Goal: Task Accomplishment & Management: Manage account settings

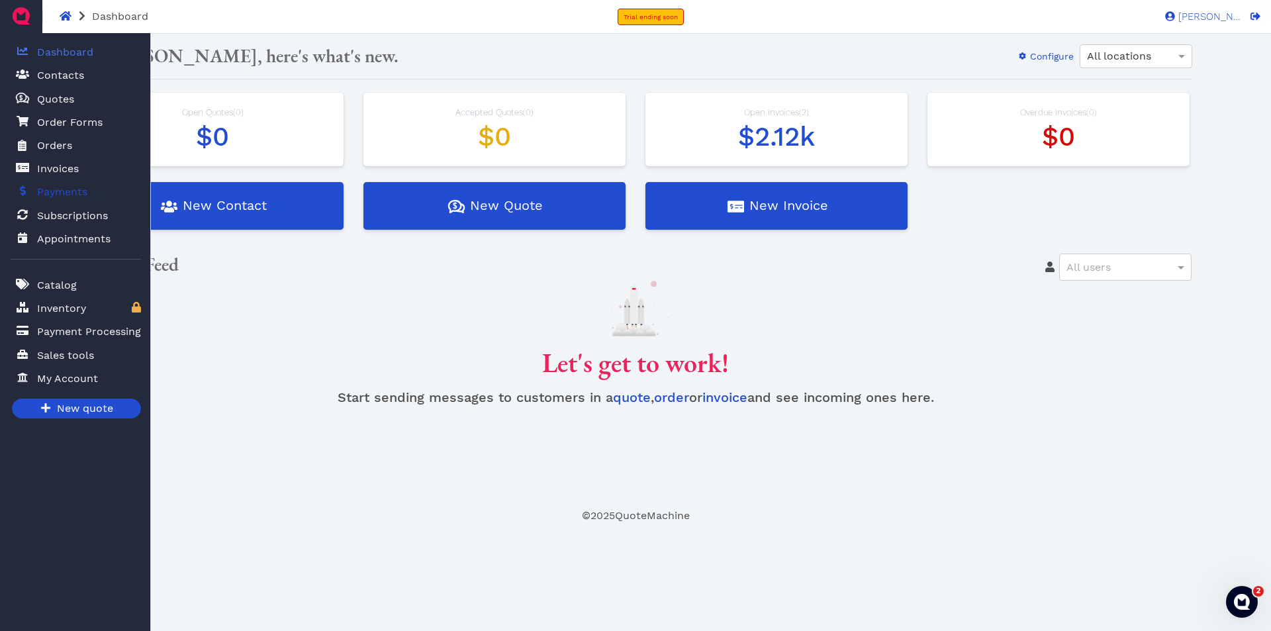
click at [70, 196] on span "Payments" at bounding box center [62, 192] width 50 height 16
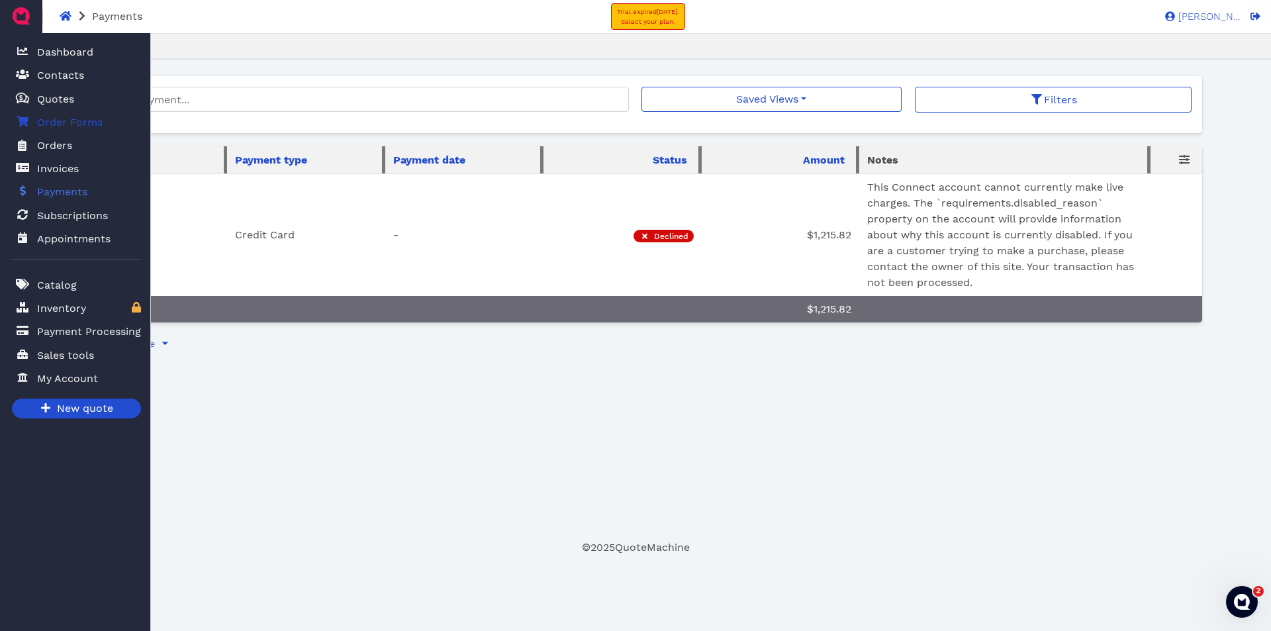
click at [64, 124] on span "Order Forms" at bounding box center [70, 123] width 66 height 16
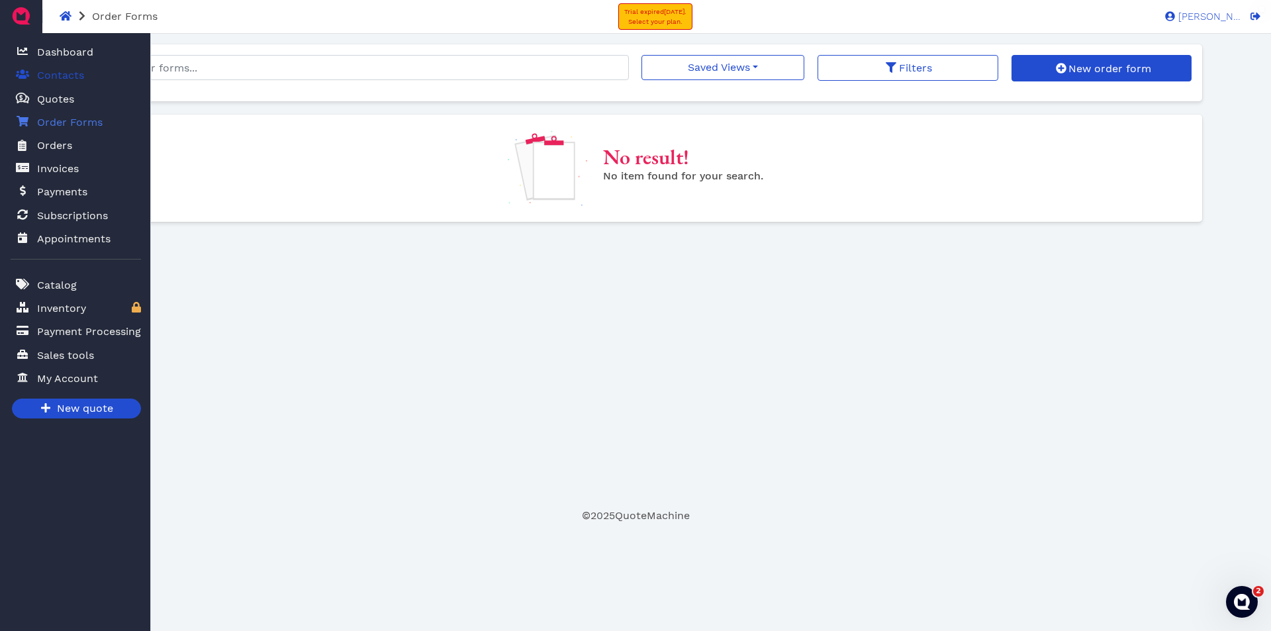
click at [68, 75] on span "Contacts" at bounding box center [60, 76] width 47 height 16
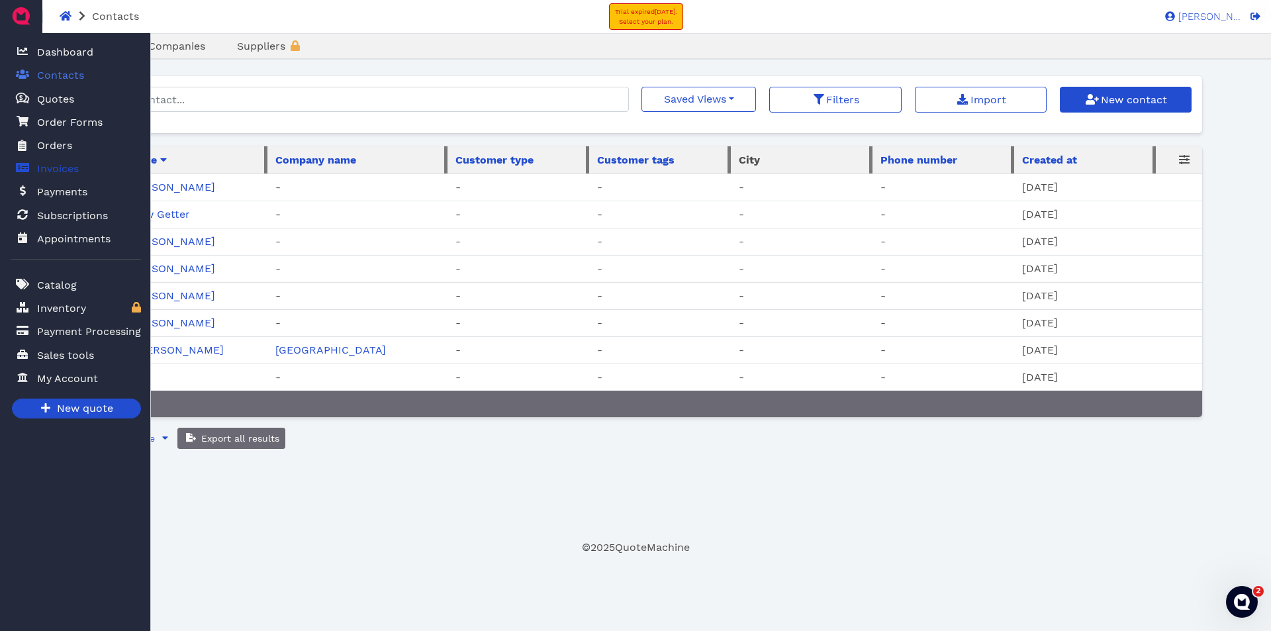
click at [64, 173] on span "Invoices" at bounding box center [58, 169] width 42 height 16
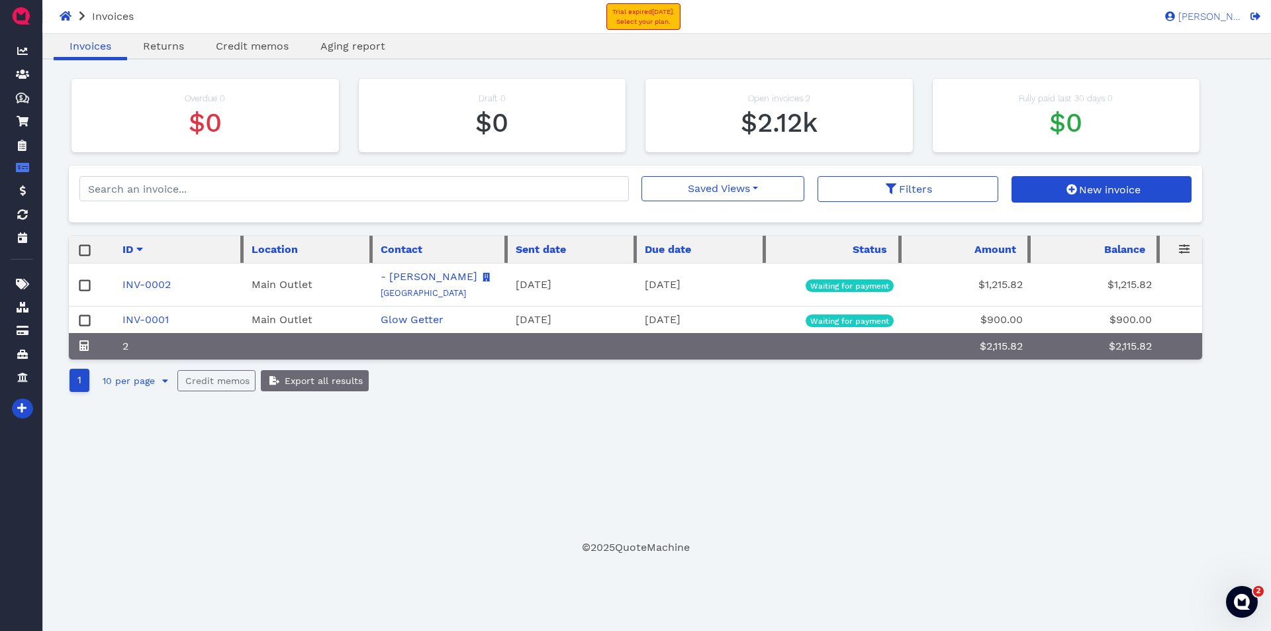
click at [86, 285] on rect at bounding box center [85, 286] width 10 height 10
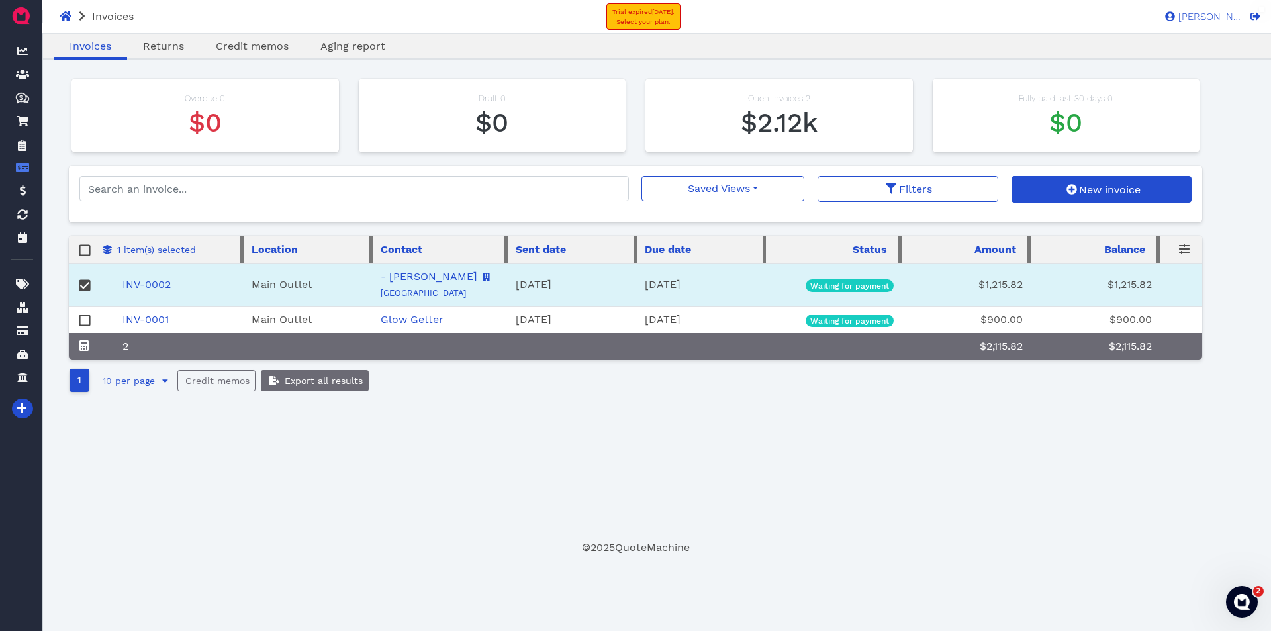
click at [86, 285] on icon at bounding box center [85, 284] width 9 height 9
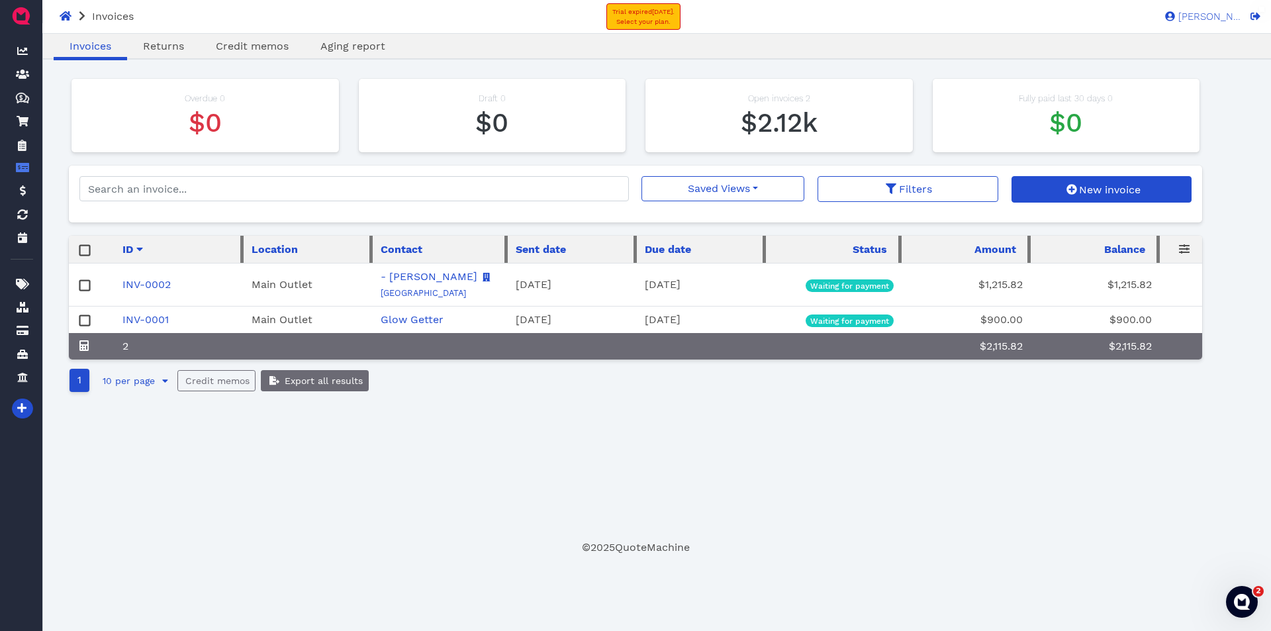
click at [86, 285] on rect at bounding box center [85, 286] width 10 height 10
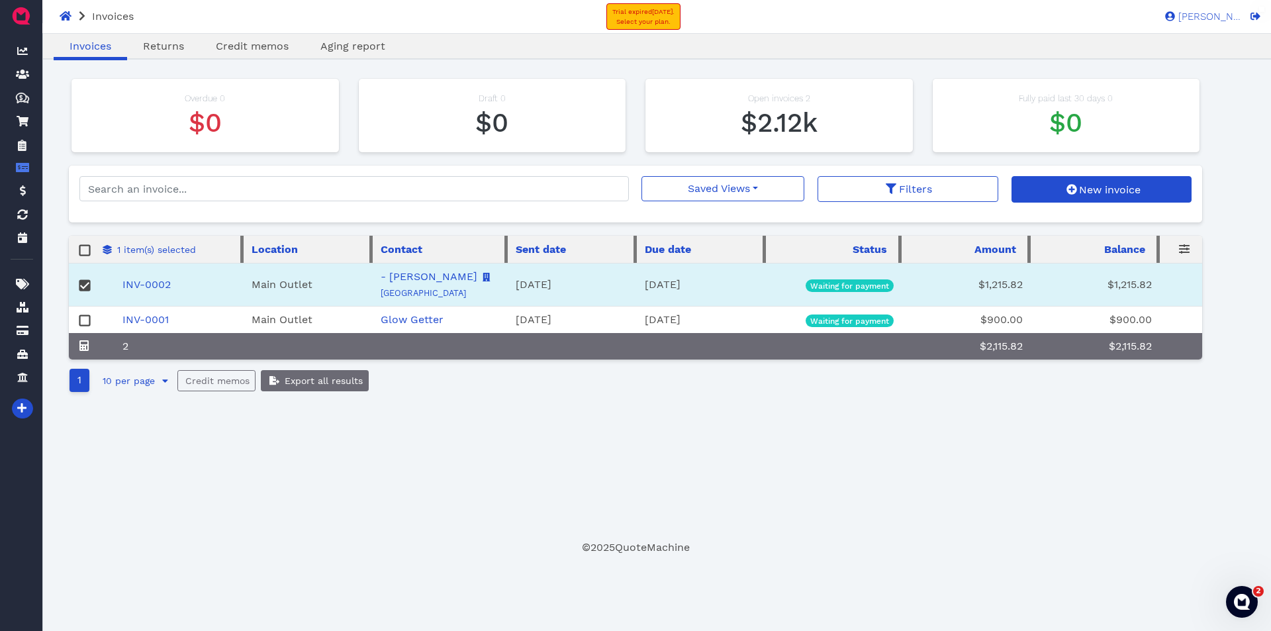
click at [86, 285] on icon at bounding box center [85, 284] width 9 height 9
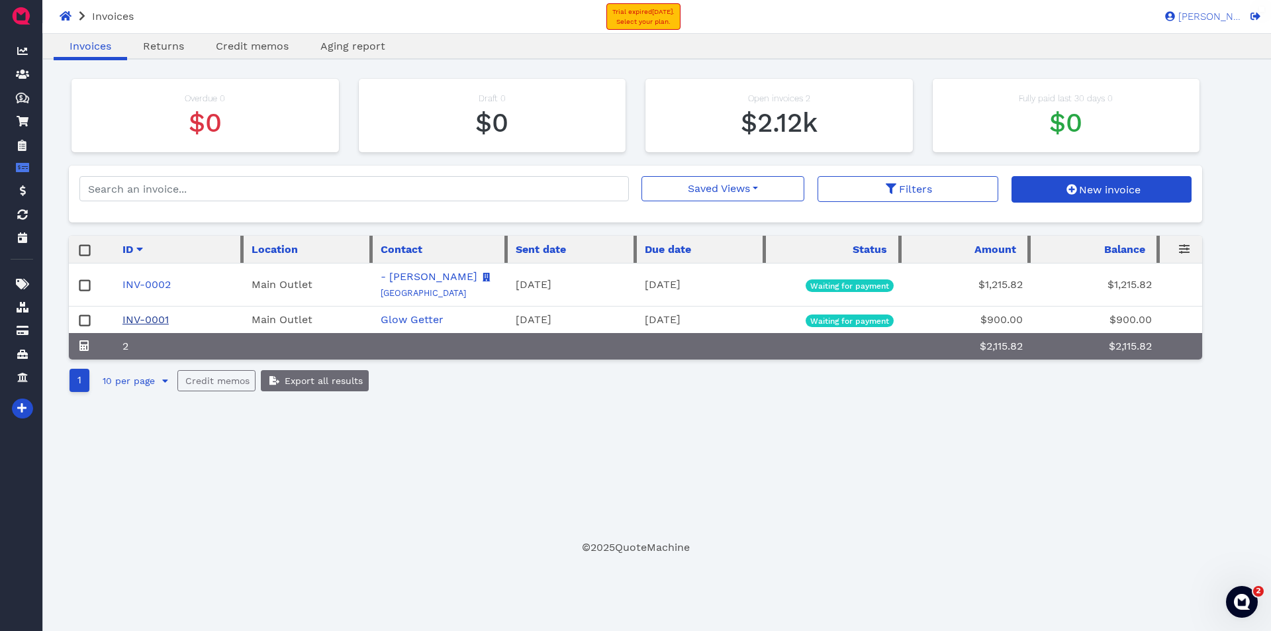
click at [165, 321] on link "INV-0001" at bounding box center [145, 319] width 46 height 13
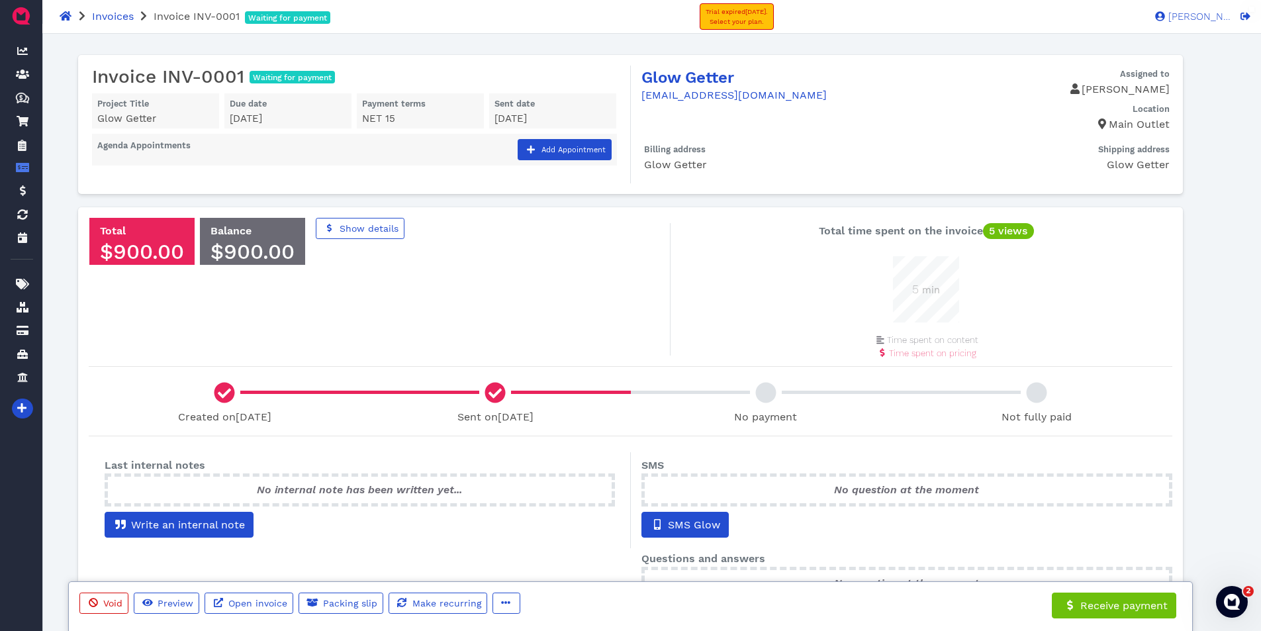
scroll to position [66, 66]
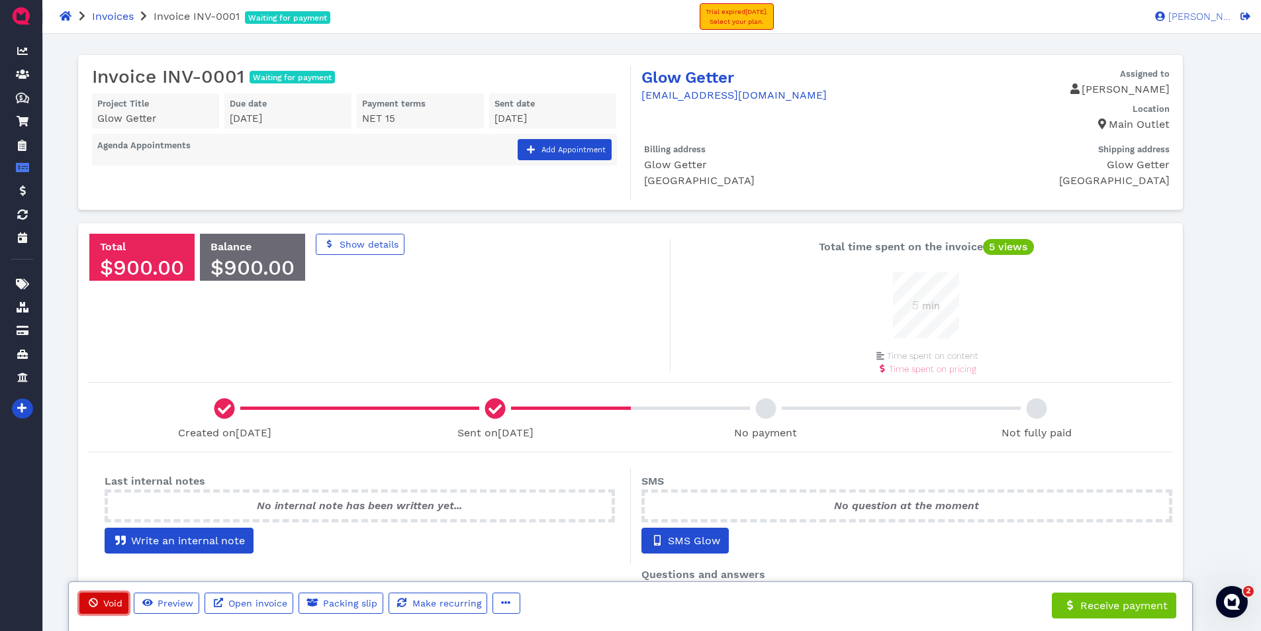
click at [116, 601] on span "Void" at bounding box center [111, 603] width 21 height 11
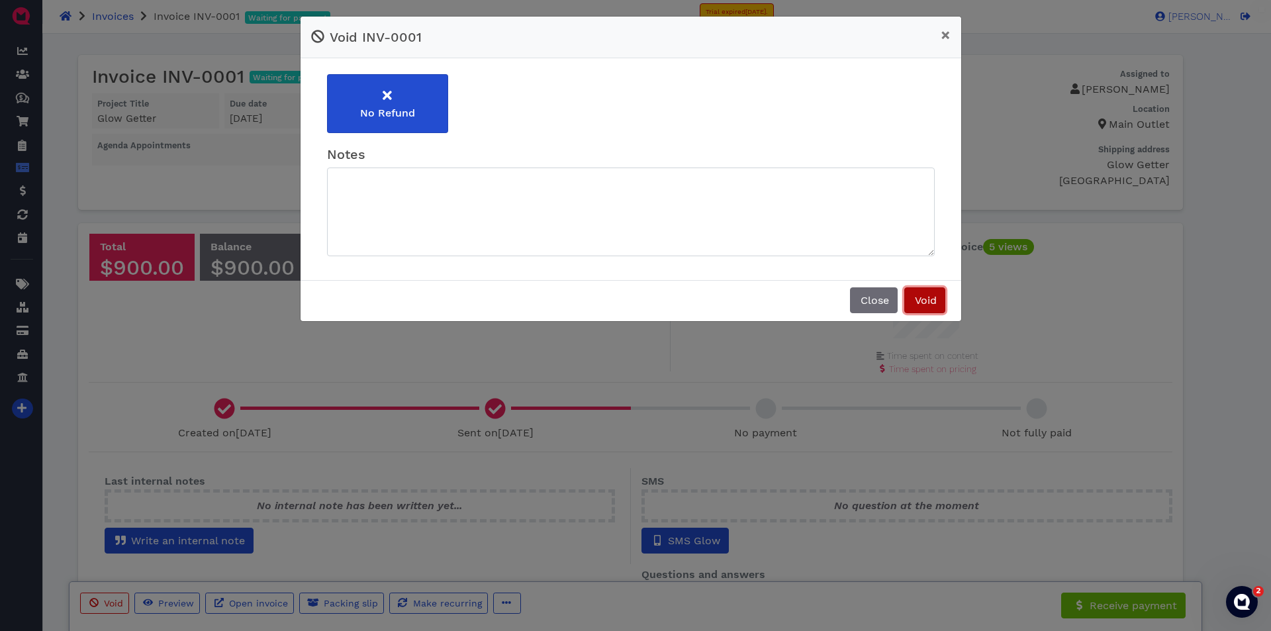
click at [930, 300] on span "Void" at bounding box center [925, 300] width 24 height 13
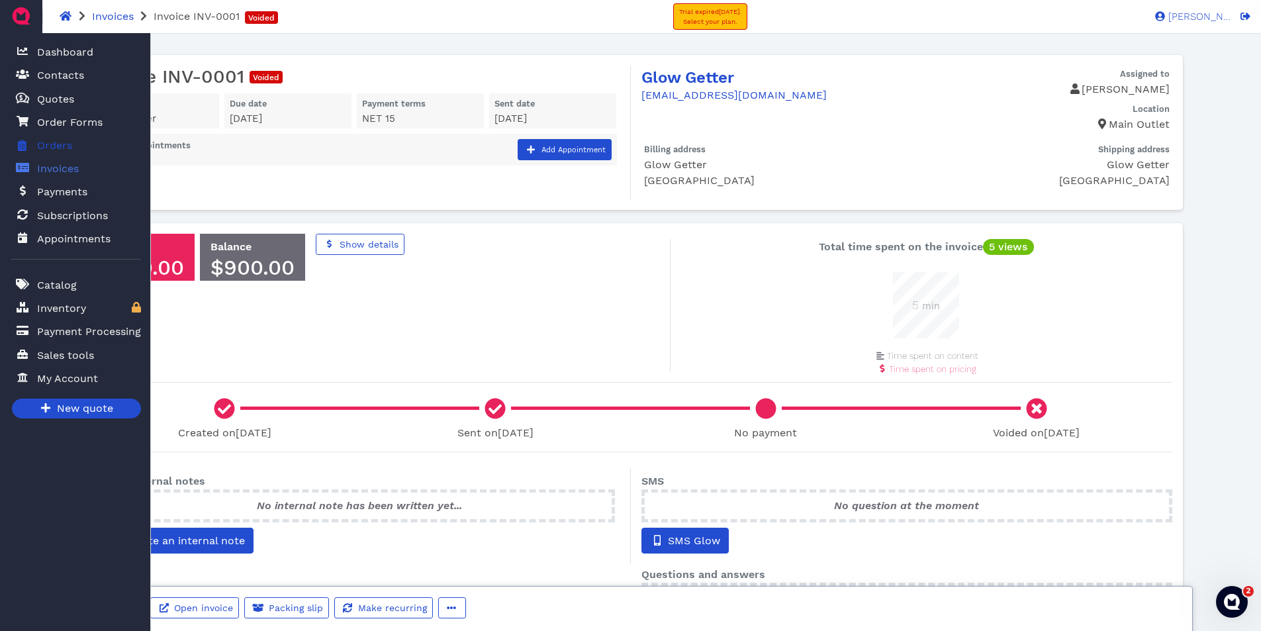
click at [53, 147] on span "Orders" at bounding box center [54, 146] width 35 height 16
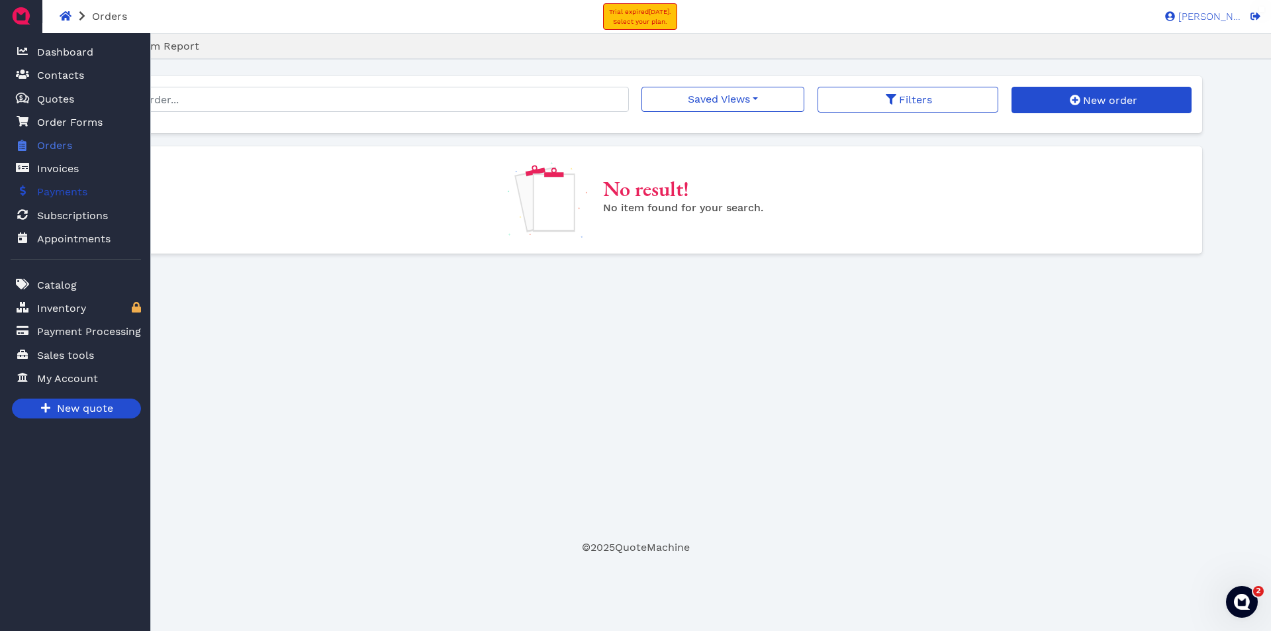
click at [77, 188] on span "Payments" at bounding box center [62, 192] width 50 height 16
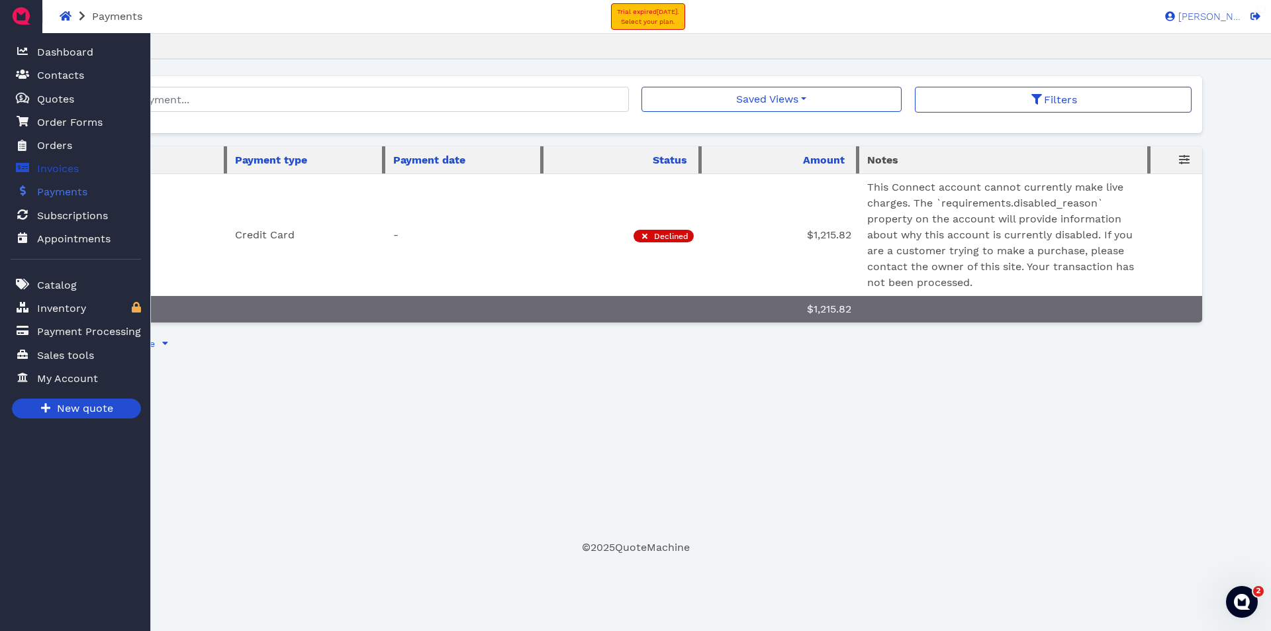
click at [73, 167] on span "Invoices" at bounding box center [58, 169] width 42 height 16
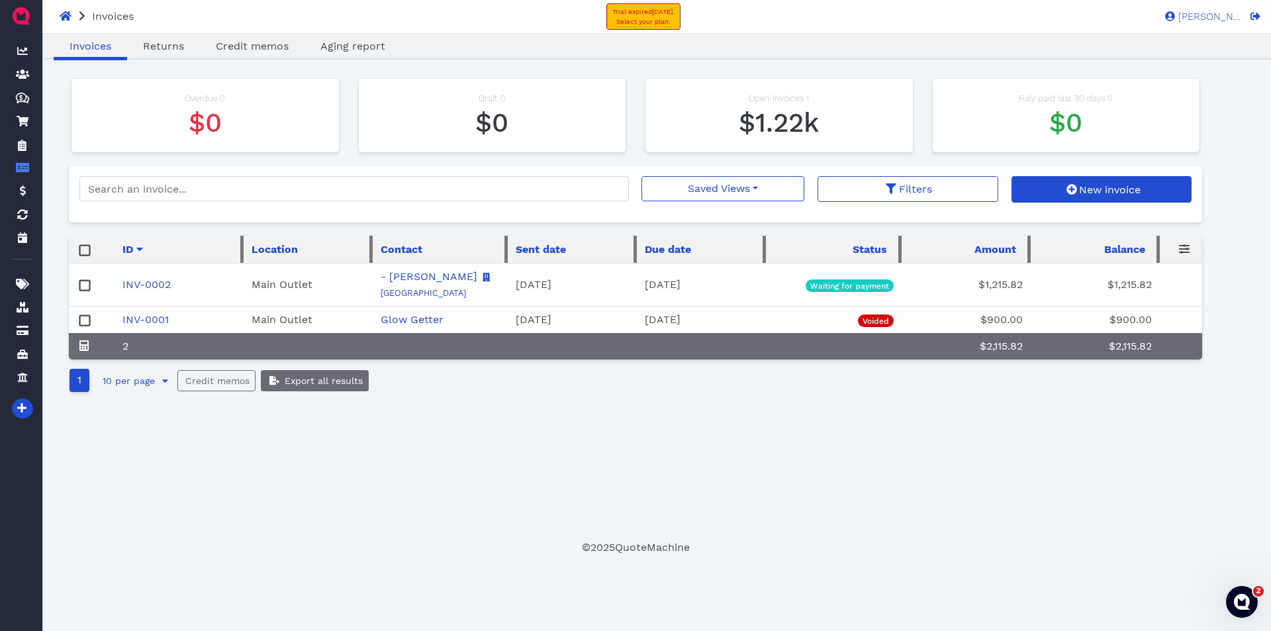
click at [82, 281] on rect at bounding box center [85, 286] width 10 height 10
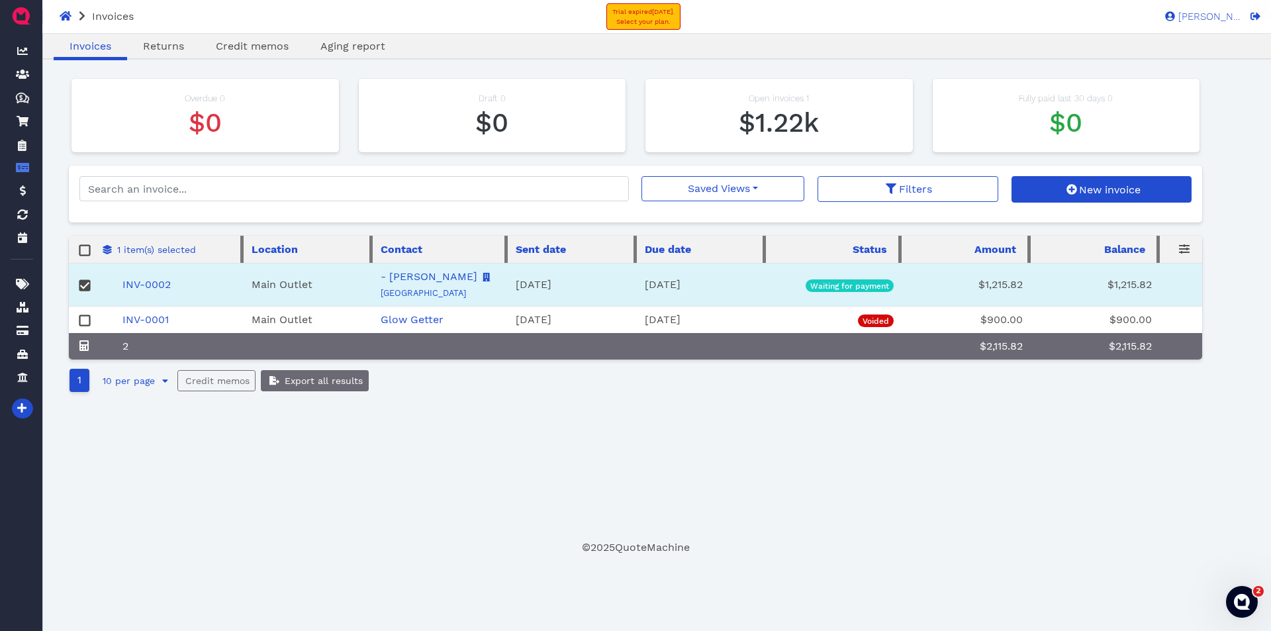
click at [90, 289] on rect at bounding box center [85, 286] width 10 height 10
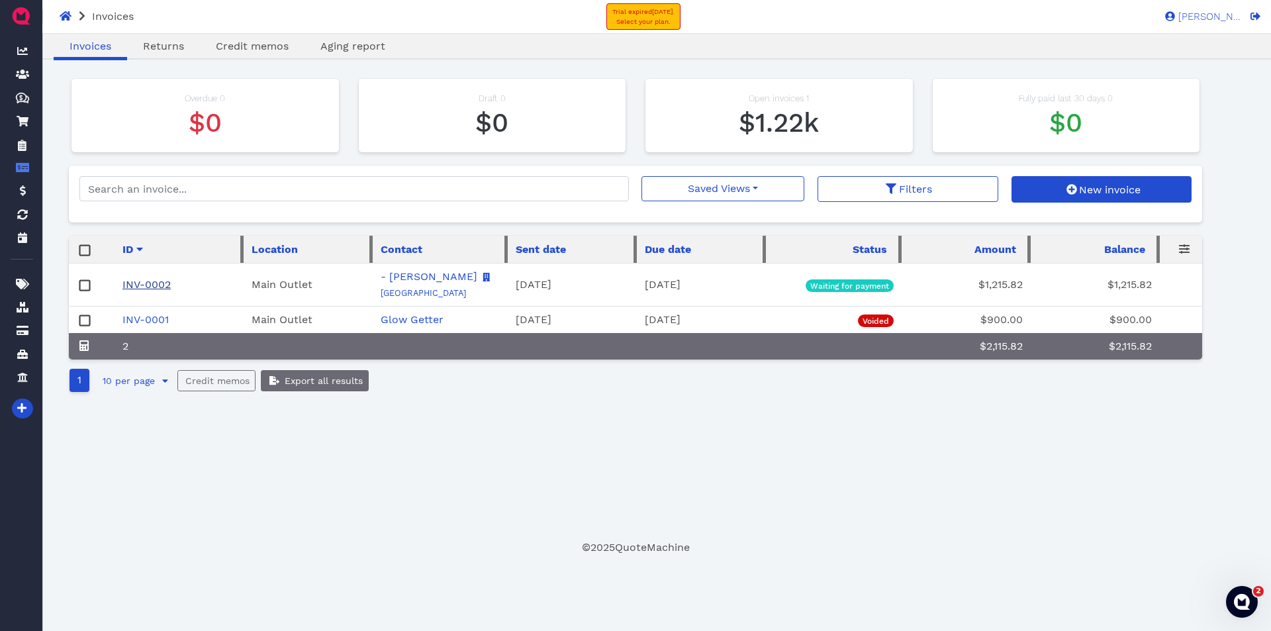
click at [160, 290] on link "INV-0002" at bounding box center [146, 284] width 48 height 13
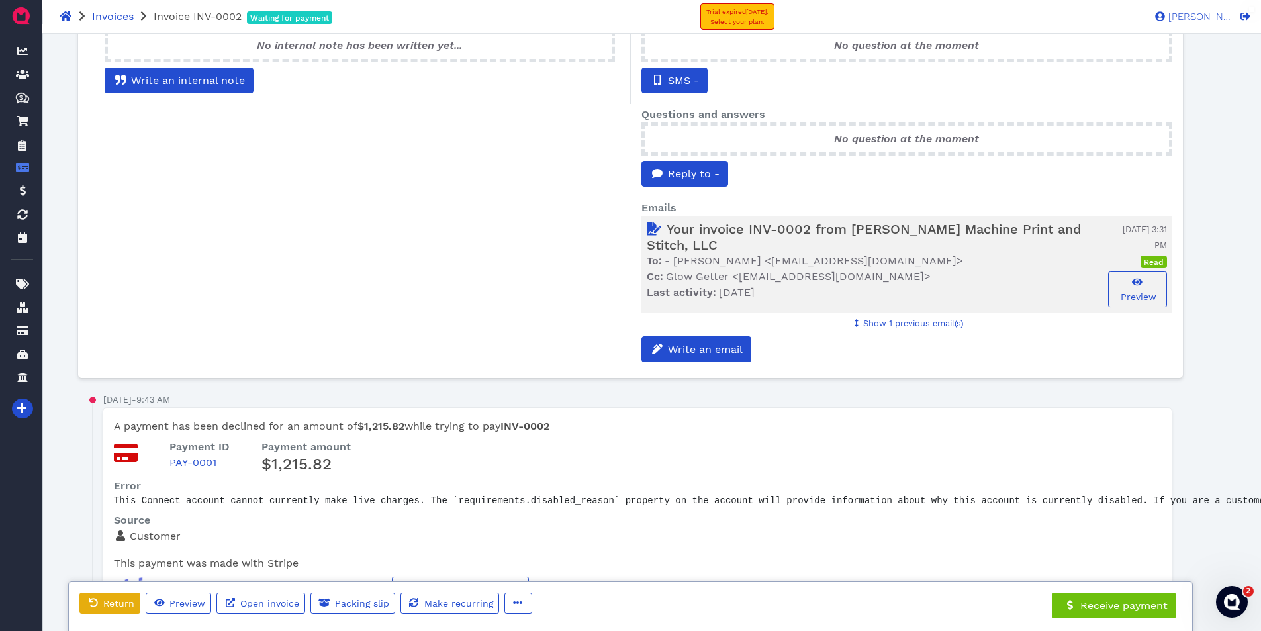
scroll to position [463, 0]
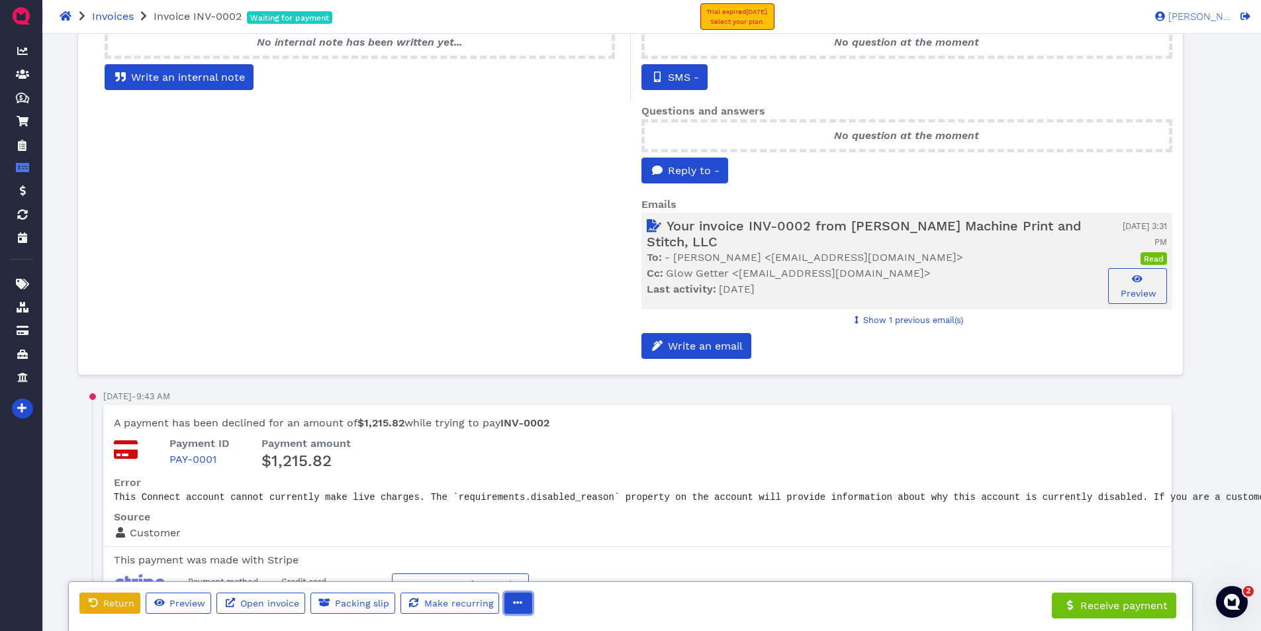
click at [525, 602] on button "button" at bounding box center [519, 603] width 28 height 21
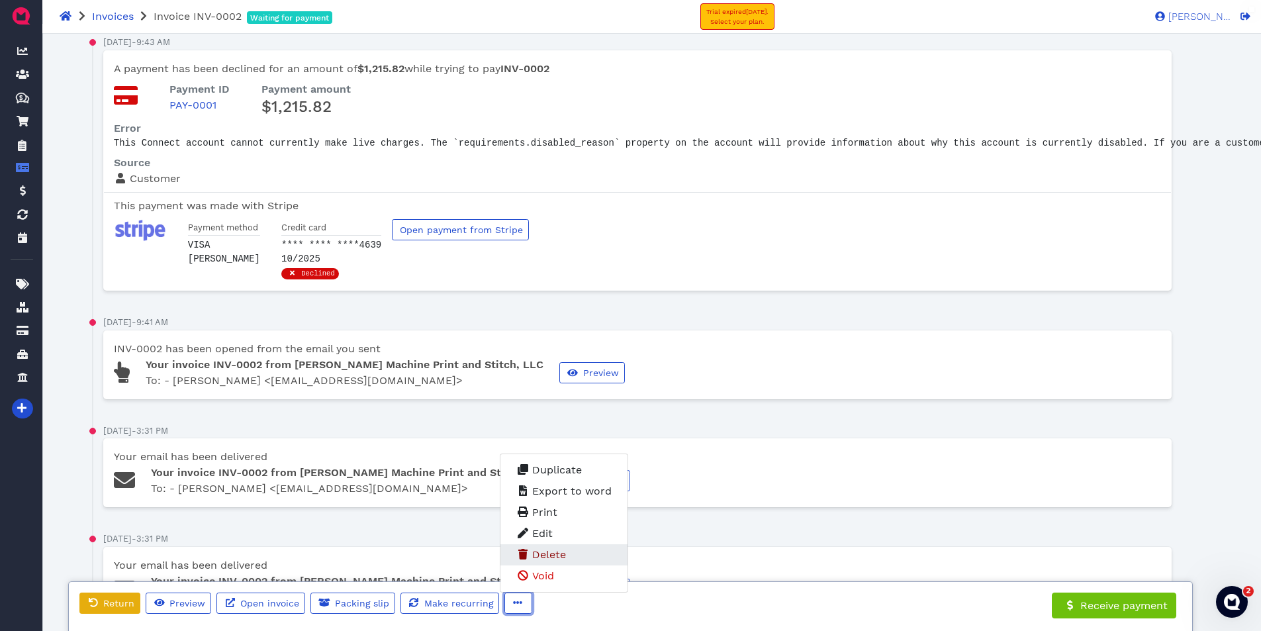
scroll to position [752, 0]
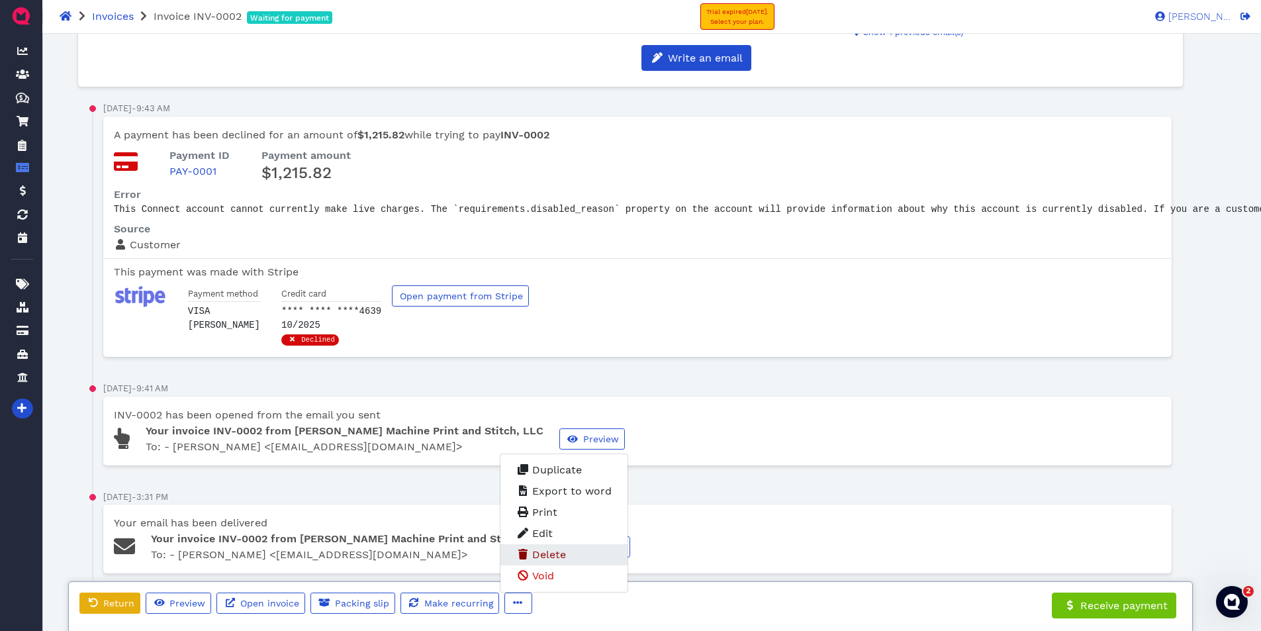
click at [580, 565] on link "Delete" at bounding box center [564, 575] width 127 height 21
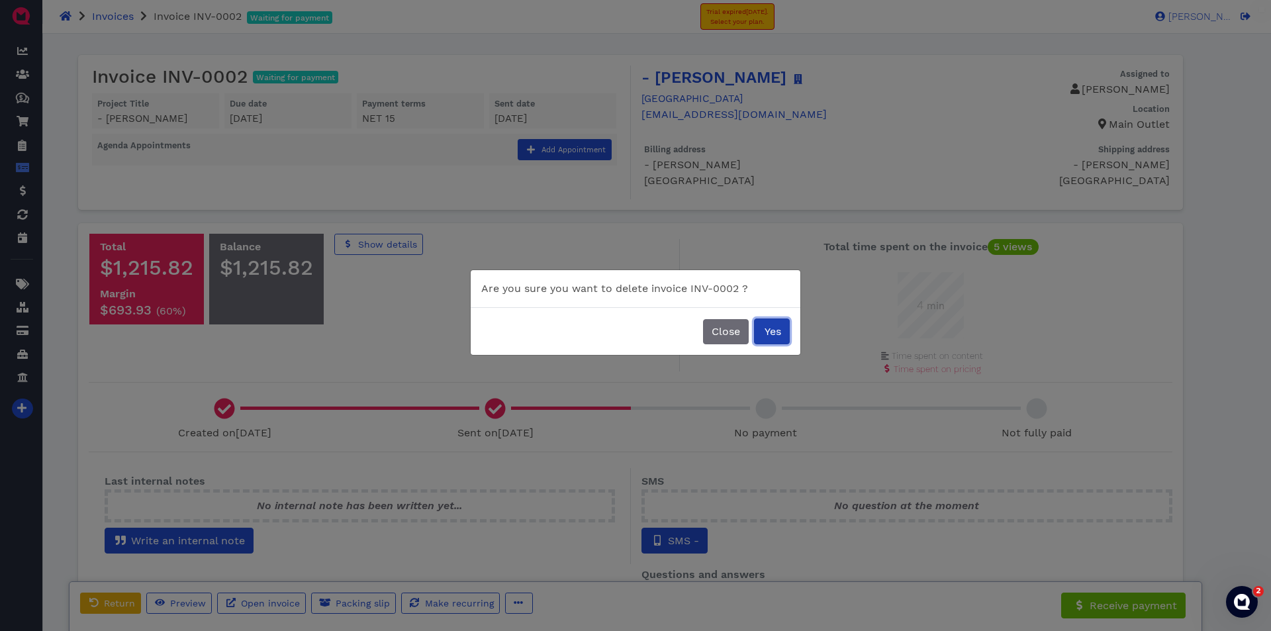
click at [770, 332] on span "Yes" at bounding box center [772, 331] width 19 height 13
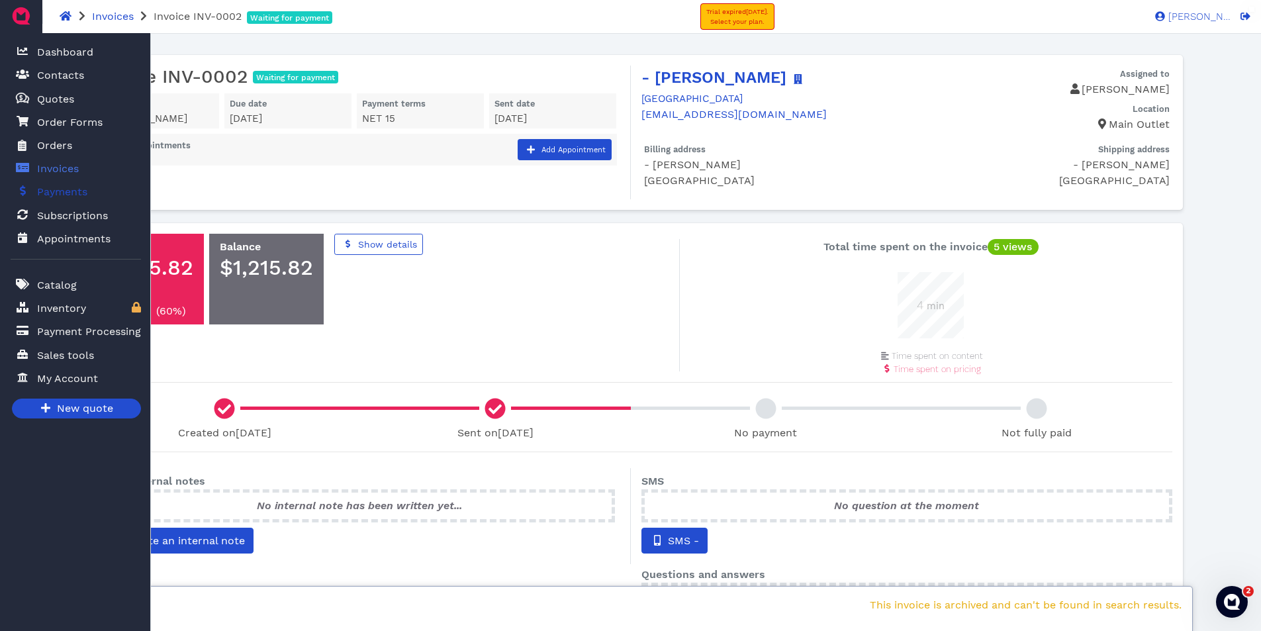
click at [64, 199] on span "Payments" at bounding box center [62, 192] width 50 height 16
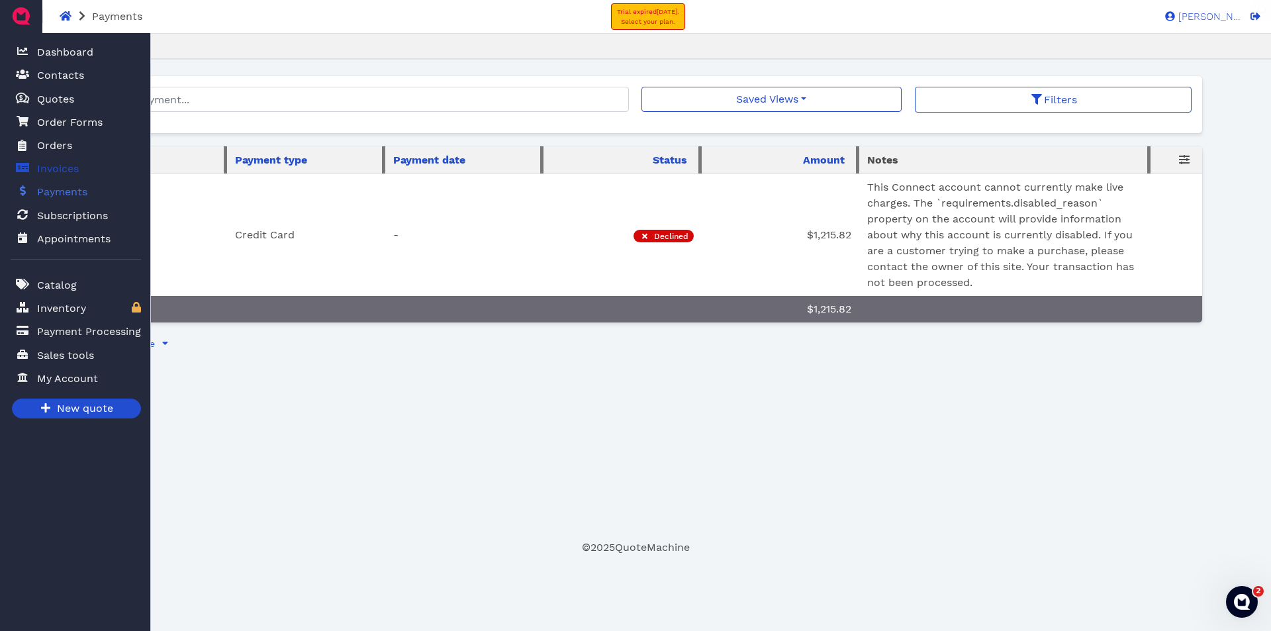
click at [70, 165] on span "Invoices" at bounding box center [58, 169] width 42 height 16
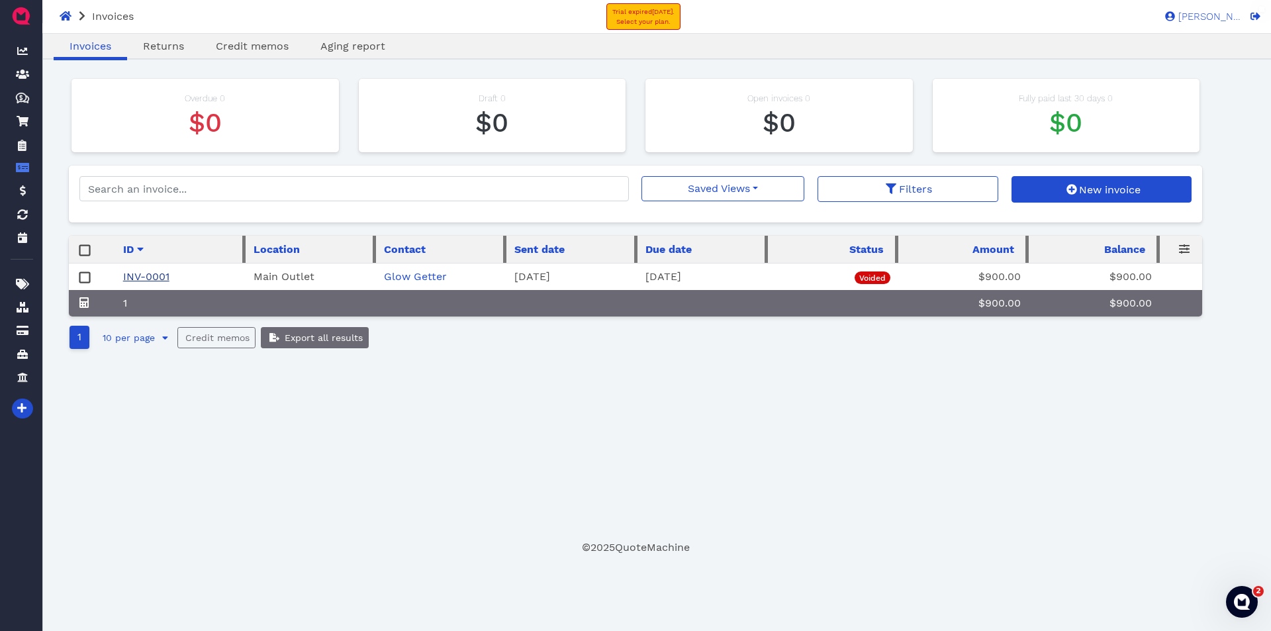
click at [144, 279] on link "INV-0001" at bounding box center [146, 276] width 46 height 13
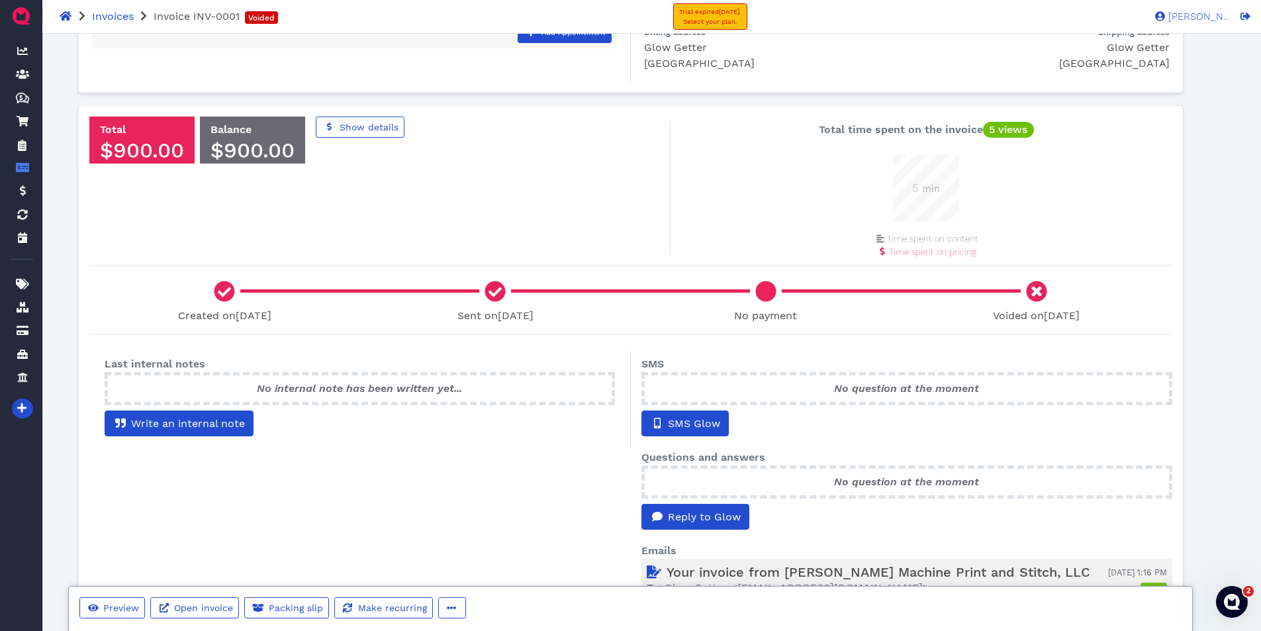
scroll to position [331, 0]
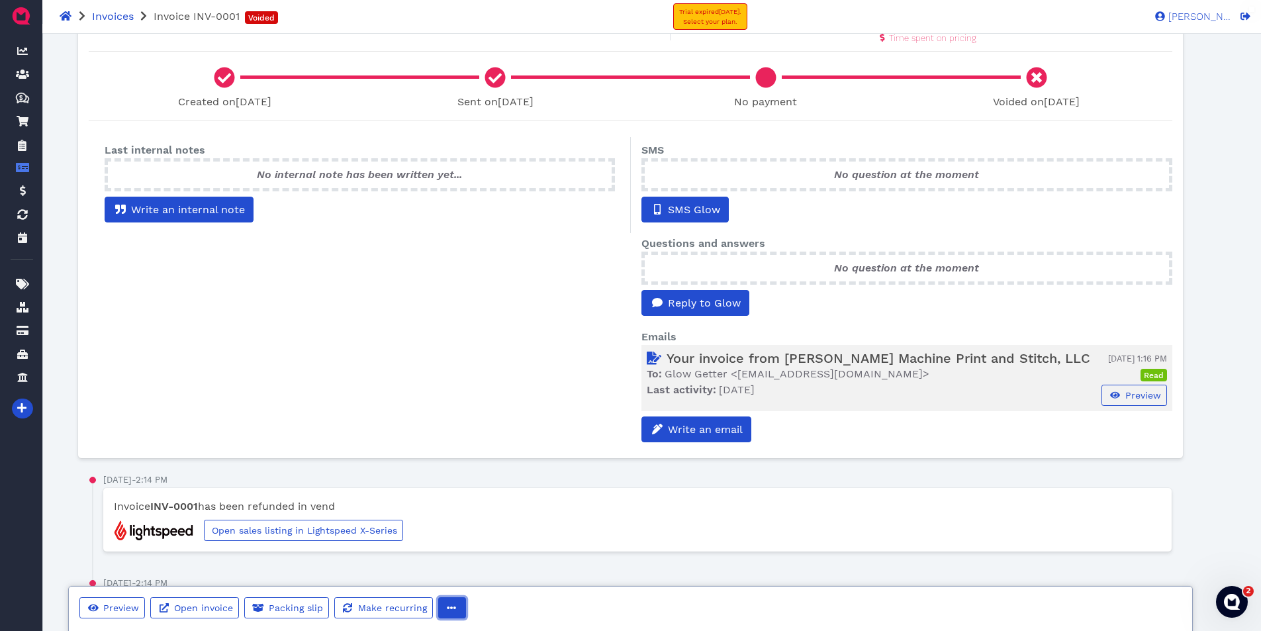
click at [456, 610] on button "button" at bounding box center [452, 607] width 28 height 21
click at [494, 575] on span "Delete" at bounding box center [484, 580] width 34 height 13
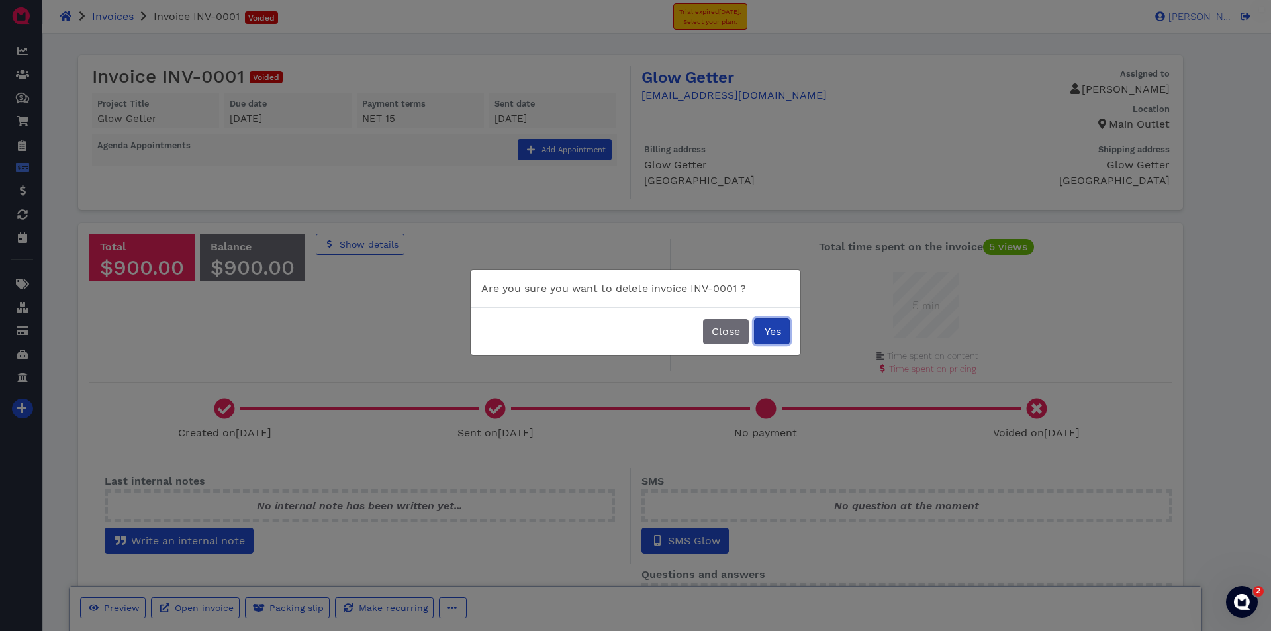
click at [776, 328] on span "Yes" at bounding box center [772, 331] width 19 height 13
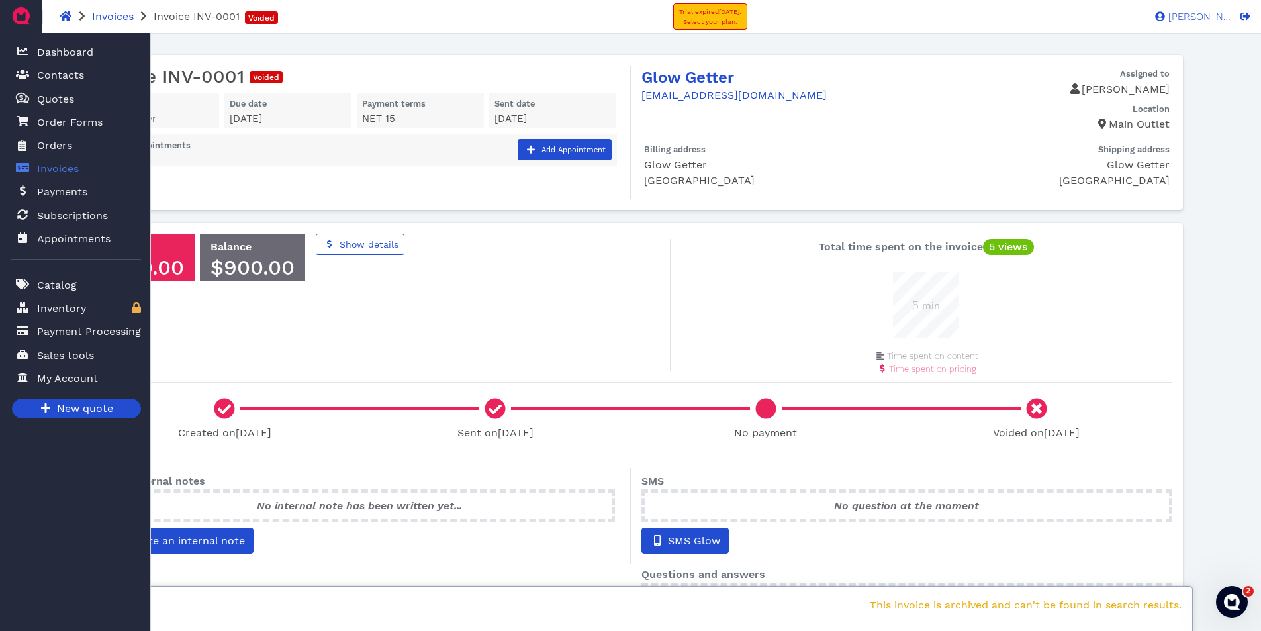
click at [64, 171] on span "Invoices" at bounding box center [58, 169] width 42 height 16
